Goal: Subscribe to service/newsletter

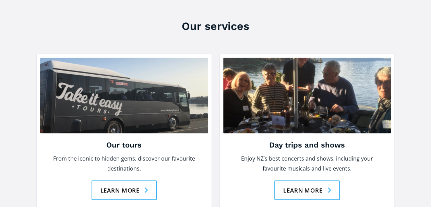
scroll to position [876, 0]
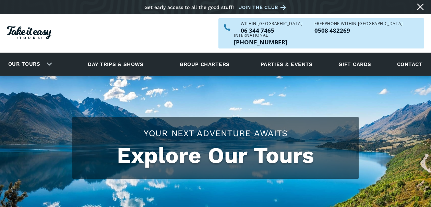
checkbox input "true"
click at [284, 6] on link "Join the club" at bounding box center [263, 7] width 49 height 9
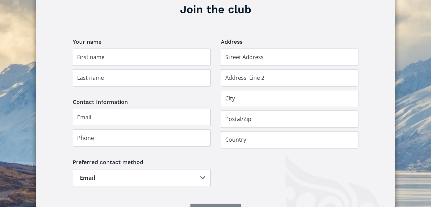
scroll to position [487, 0]
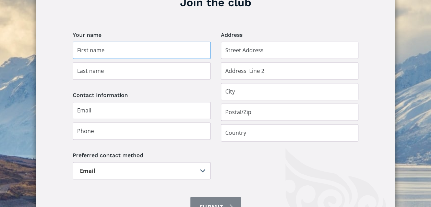
drag, startPoint x: 79, startPoint y: 32, endPoint x: 72, endPoint y: 35, distance: 7.4
click at [72, 34] on div "Join the club Your name Address Contact Information Preferred contact method Em…" at bounding box center [215, 109] width 359 height 250
click at [76, 42] on input "Join the club" at bounding box center [142, 50] width 138 height 17
type input "Ita"
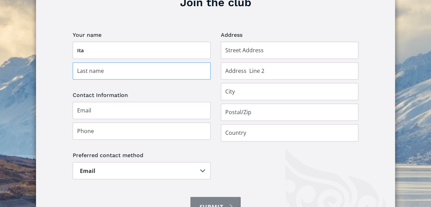
click at [77, 62] on input "Join the club" at bounding box center [142, 70] width 138 height 17
type input "Delahunty"
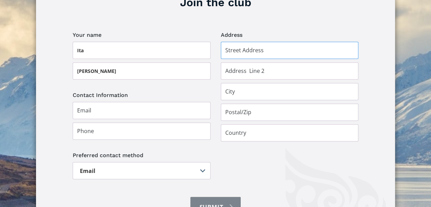
click at [224, 42] on input "Join the club" at bounding box center [290, 50] width 138 height 17
type input "85 Ranui Crescent"
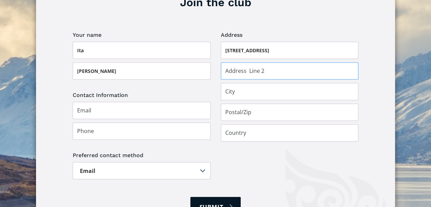
click at [226, 62] on input "Join the club" at bounding box center [290, 70] width 138 height 17
type input "Khandallah"
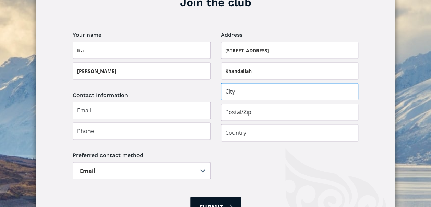
click at [223, 83] on input "Join the club" at bounding box center [290, 91] width 138 height 17
type input "Wellington"
click at [227, 103] on input "Join the club" at bounding box center [290, 111] width 138 height 17
type input "6035"
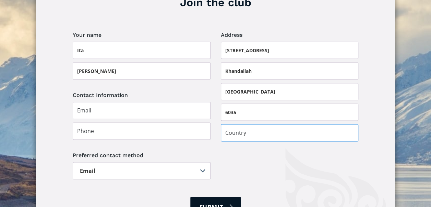
click at [226, 124] on input "Join the club" at bounding box center [290, 132] width 138 height 17
type input "[GEOGRAPHIC_DATA]"
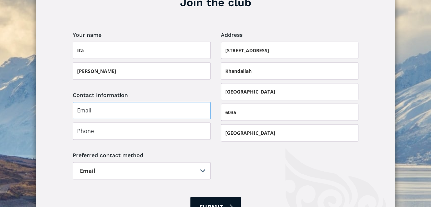
click at [78, 102] on input "Join the club" at bounding box center [142, 110] width 138 height 17
type input "ita.m.delahunty@gmail.com"
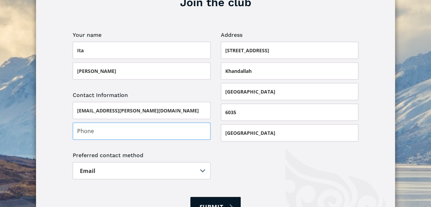
click at [78, 122] on input "Join the club" at bounding box center [142, 130] width 138 height 17
click at [146, 102] on input "ita.m.delahunty@gmail.com" at bounding box center [142, 110] width 138 height 17
click at [62, 118] on div "Join the club Your name Ita Delahunty Address 85 Ranui Crescent Khandallah Well…" at bounding box center [215, 109] width 359 height 250
click at [77, 122] on input "Join the club" at bounding box center [142, 130] width 138 height 17
click at [122, 122] on input "0212179358" at bounding box center [142, 130] width 138 height 17
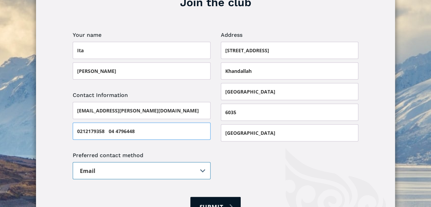
type input "0212179358 04 4796448"
click at [98, 162] on select "Email Post" at bounding box center [142, 170] width 138 height 17
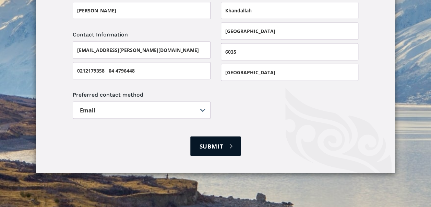
scroll to position [549, 0]
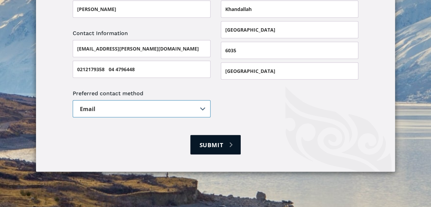
click at [203, 100] on select "Email Post" at bounding box center [142, 108] width 138 height 17
select select "Post"
click at [73, 100] on select "Email Post" at bounding box center [142, 108] width 138 height 17
click at [217, 135] on input "Submit" at bounding box center [216, 145] width 50 height 20
type input "Please wait..."
